Goal: Task Accomplishment & Management: Manage account settings

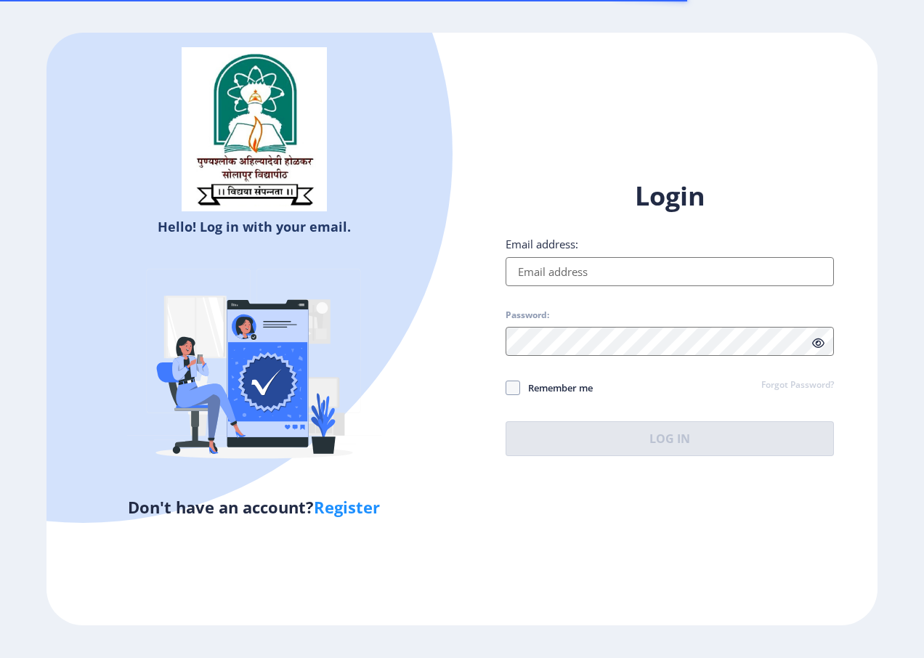
click at [593, 265] on input "Email address:" at bounding box center [670, 271] width 328 height 29
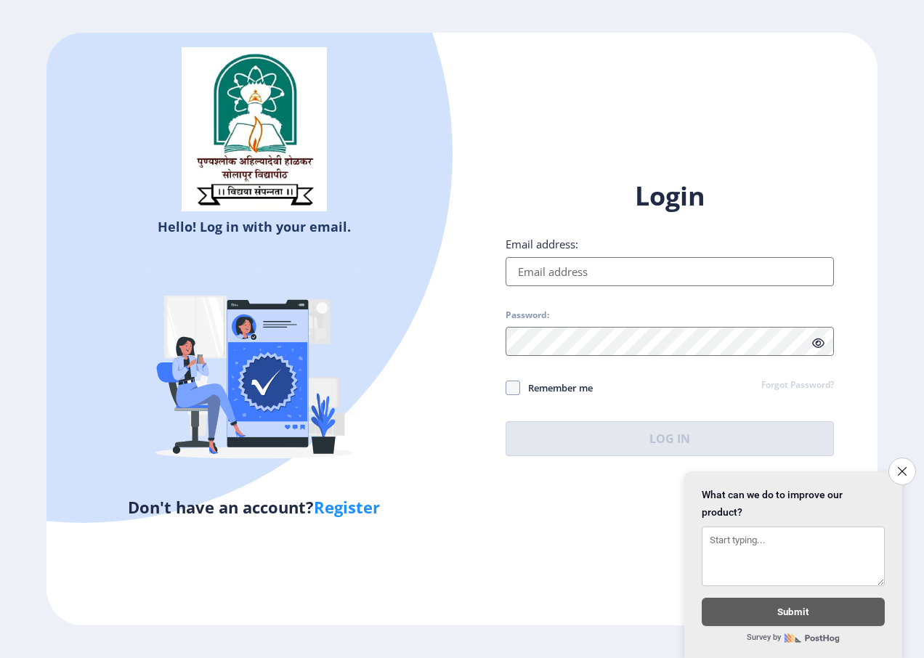
drag, startPoint x: 899, startPoint y: 458, endPoint x: 867, endPoint y: 440, distance: 37.4
click at [899, 458] on button "Close survey" at bounding box center [902, 472] width 28 height 28
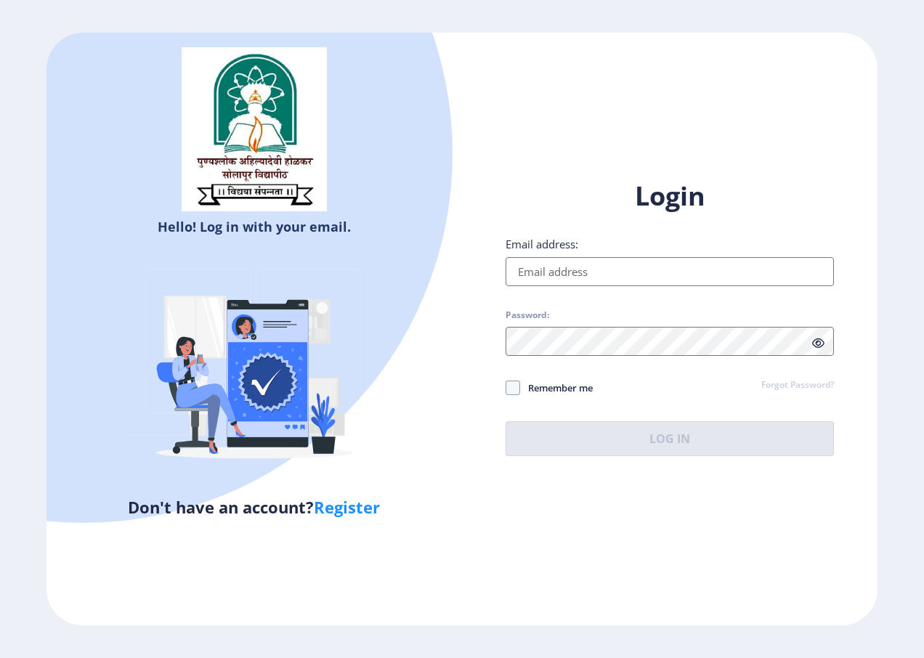
click at [537, 273] on input "Email address:" at bounding box center [670, 271] width 328 height 29
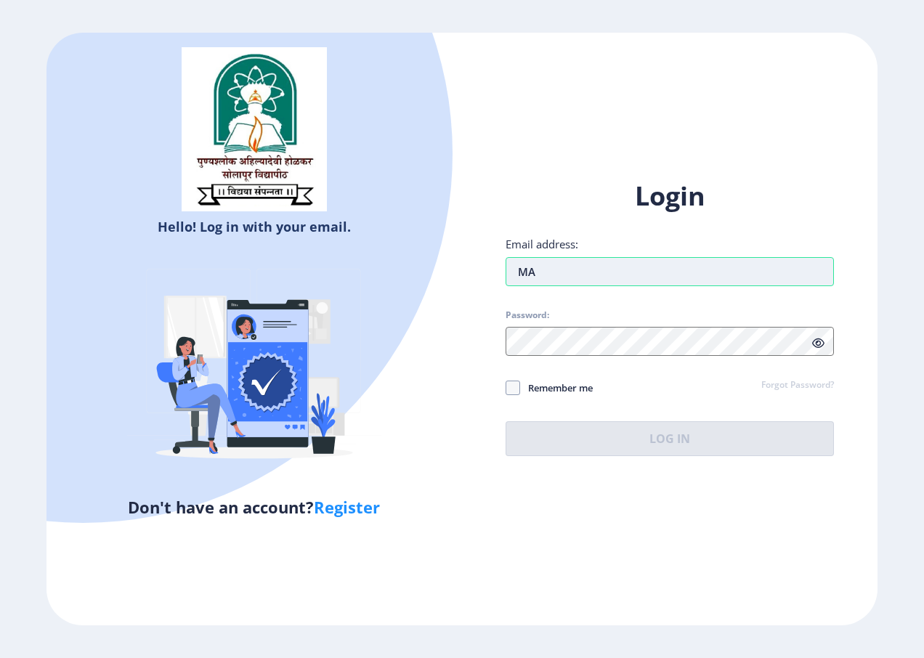
type input "M"
type input "[EMAIL_ADDRESS][DOMAIN_NAME]"
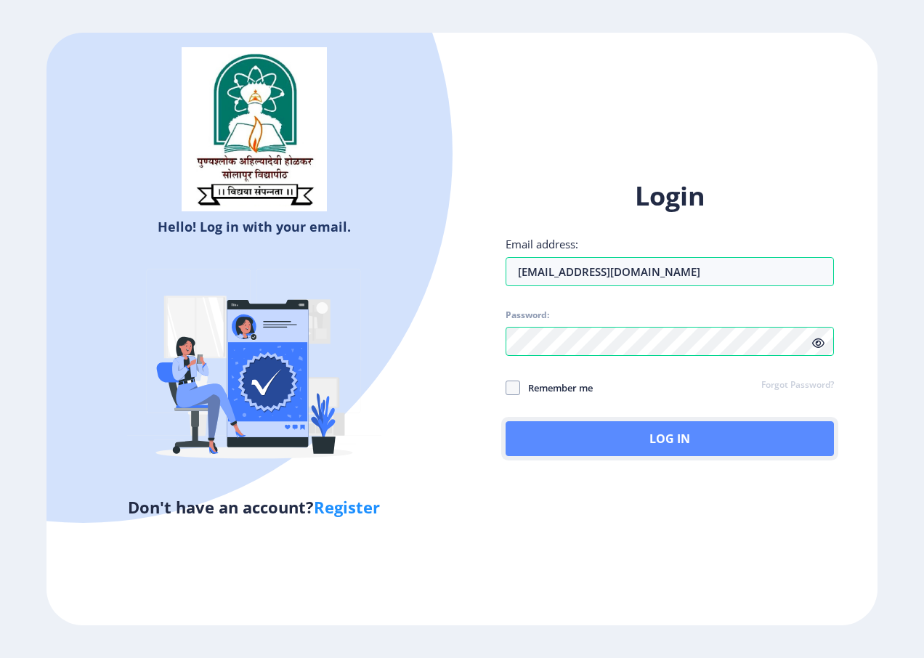
click at [601, 436] on button "Log In" at bounding box center [670, 438] width 328 height 35
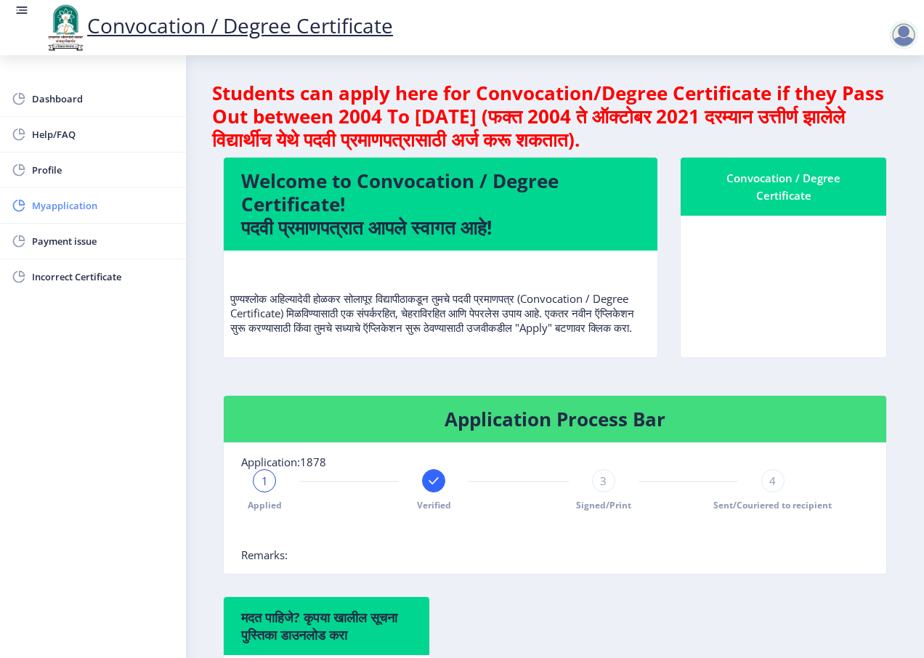
click at [100, 208] on span "Myapplication" at bounding box center [103, 205] width 142 height 17
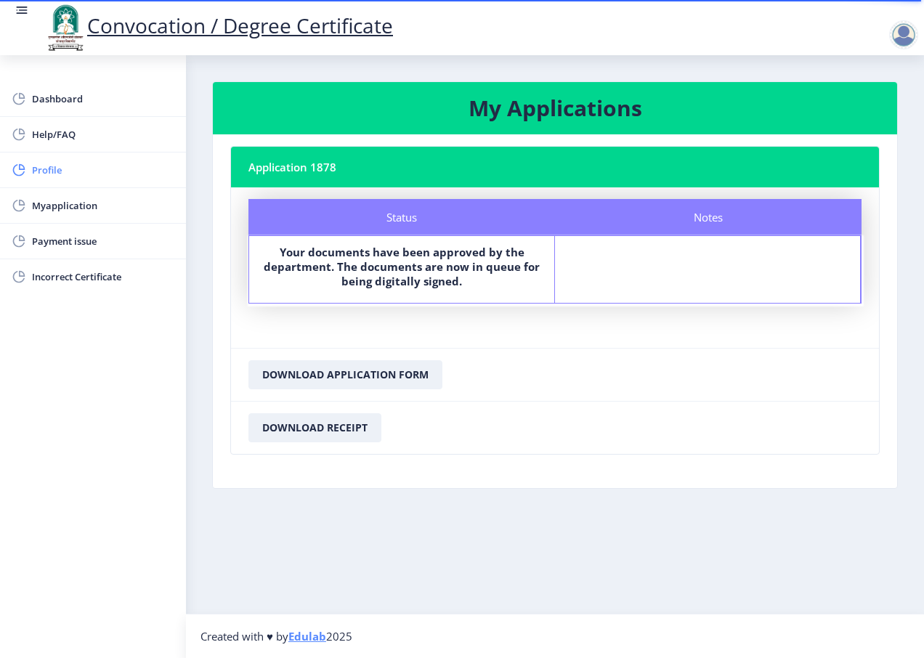
click at [83, 170] on span "Profile" at bounding box center [103, 169] width 142 height 17
select select
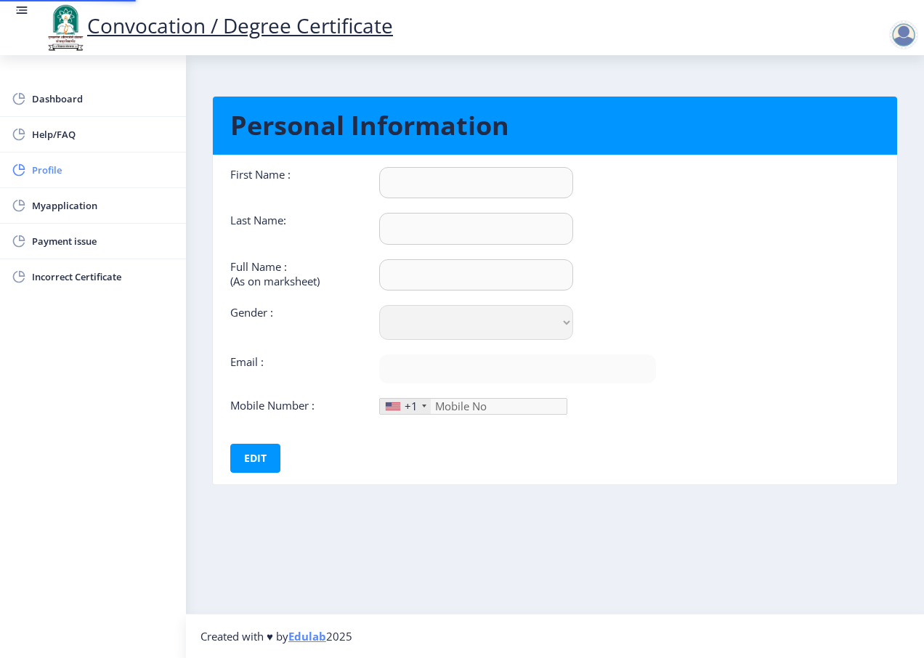
type input "[PERSON_NAME]"
type input "khurd"
type input "[PERSON_NAME]"
select select "[DEMOGRAPHIC_DATA]"
type input "[EMAIL_ADDRESS][DOMAIN_NAME]"
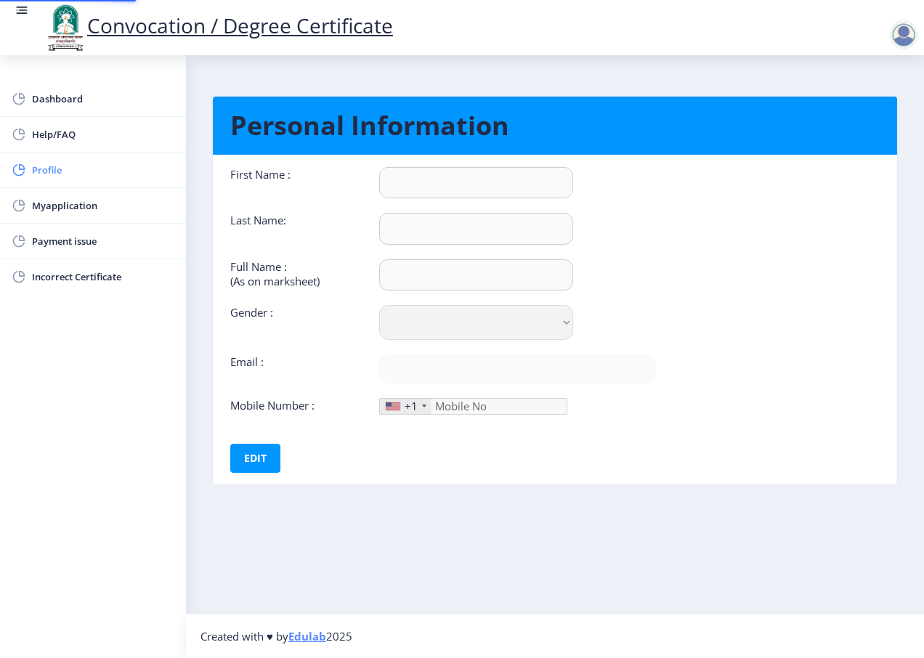
type input "9075173300"
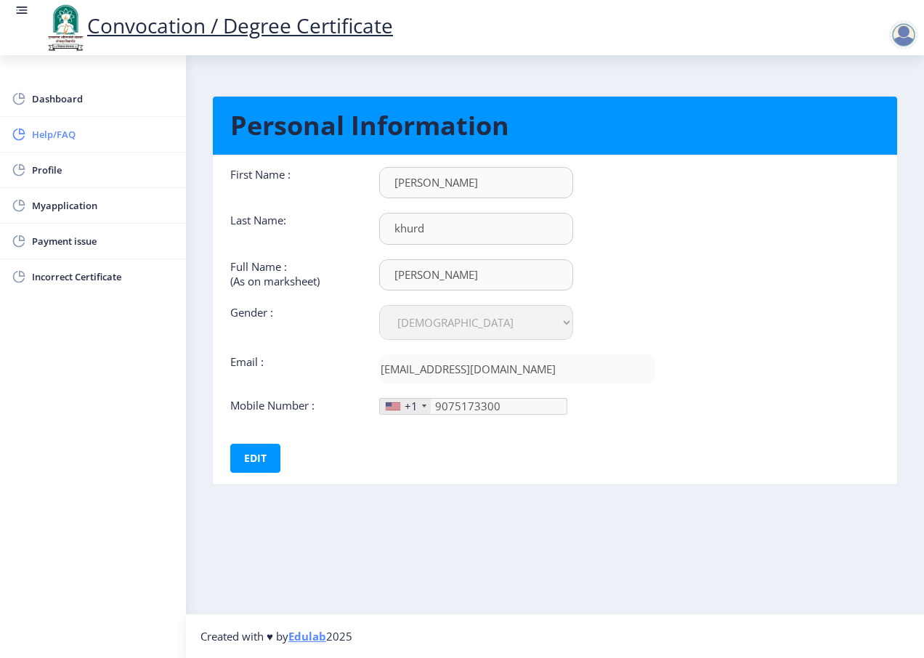
click at [62, 127] on span "Help/FAQ" at bounding box center [103, 134] width 142 height 17
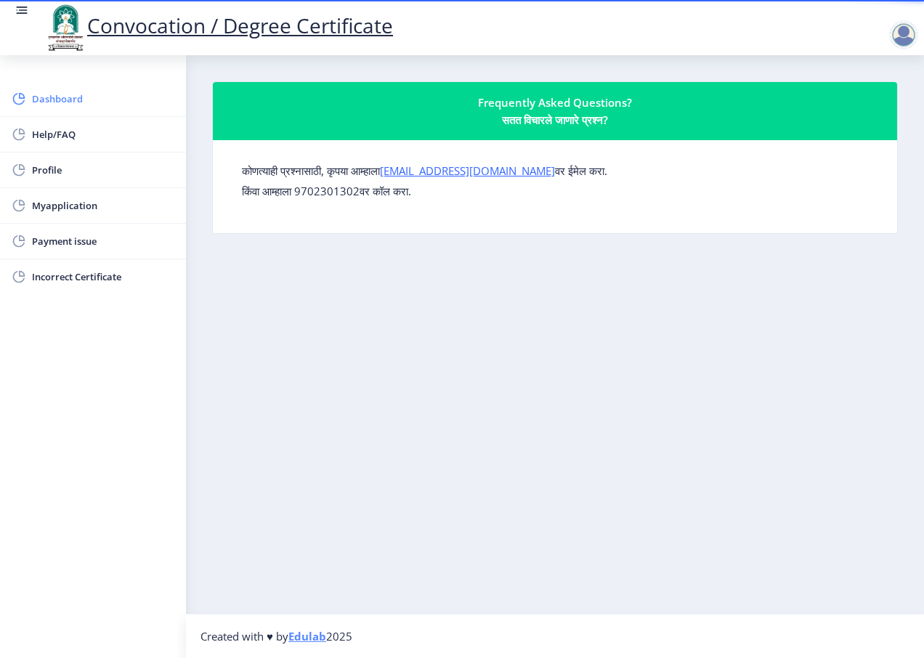
click at [63, 94] on span "Dashboard" at bounding box center [103, 98] width 142 height 17
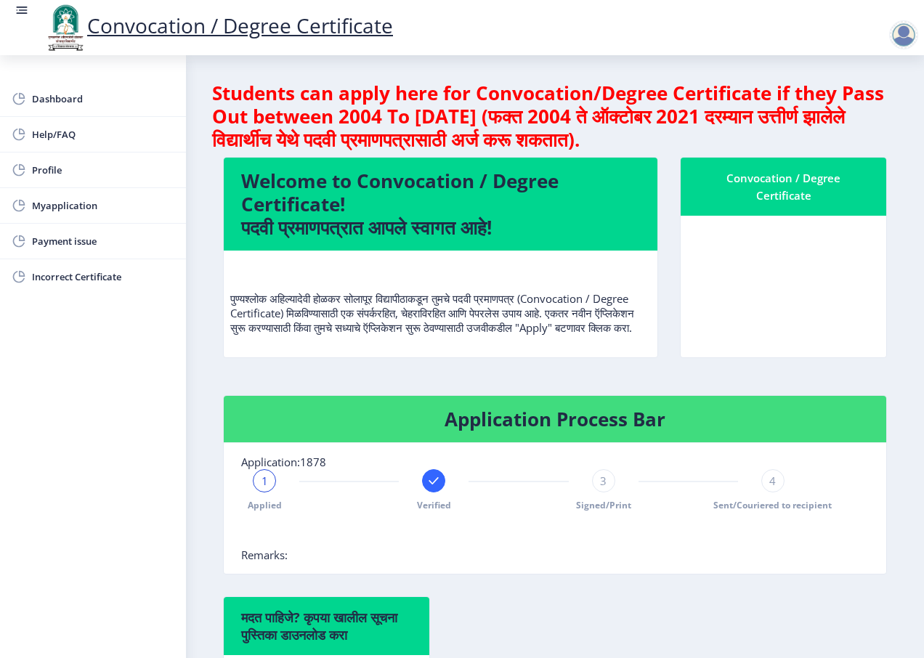
click at [808, 197] on div "Convocation / Degree Certificate" at bounding box center [783, 186] width 171 height 35
click at [790, 272] on nb-card-body at bounding box center [784, 287] width 206 height 142
click at [907, 29] on div at bounding box center [903, 34] width 29 height 29
click at [853, 107] on span "Log out" at bounding box center [865, 113] width 93 height 17
